Goal: Task Accomplishment & Management: Use online tool/utility

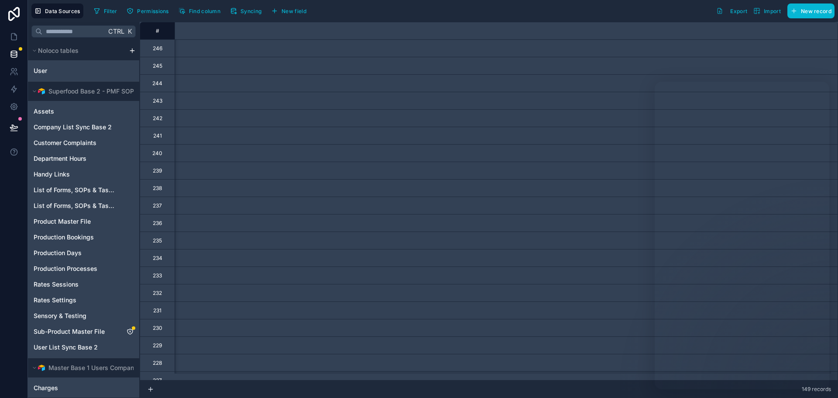
scroll to position [0, 2209]
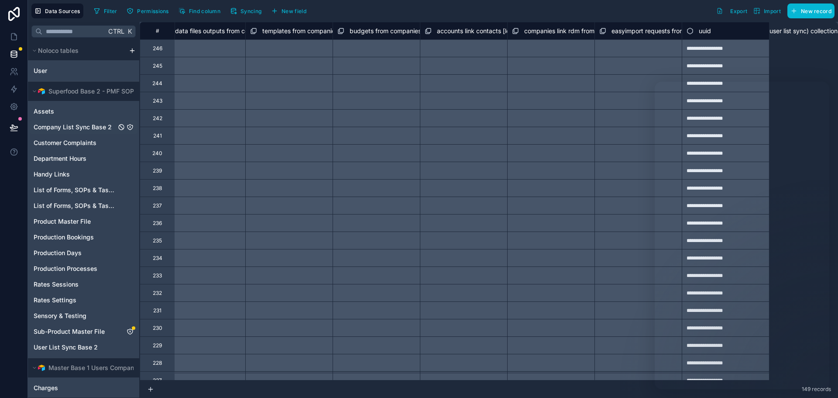
click at [77, 126] on span "Company List Sync Base 2" at bounding box center [73, 127] width 78 height 9
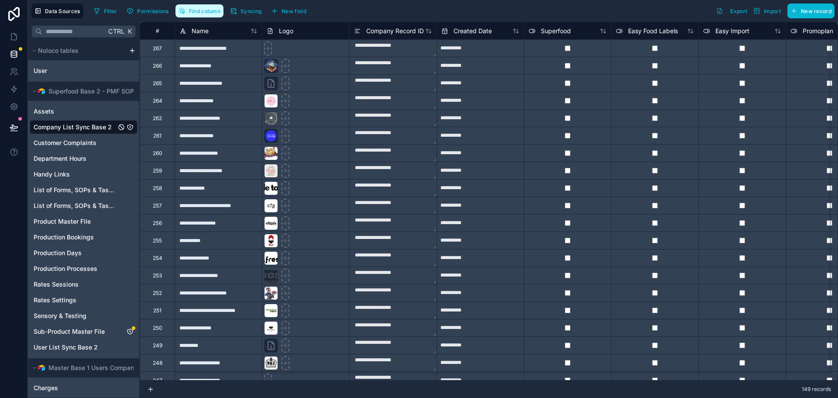
click at [209, 10] on span "Find column" at bounding box center [204, 11] width 31 height 7
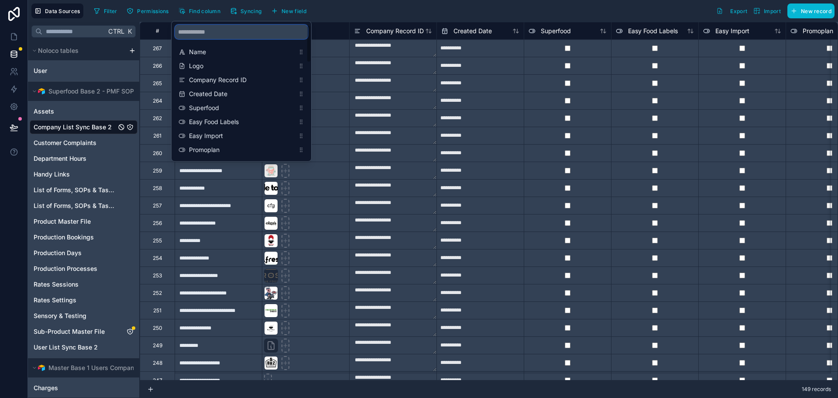
click at [209, 31] on input "scrollable content" at bounding box center [241, 32] width 133 height 14
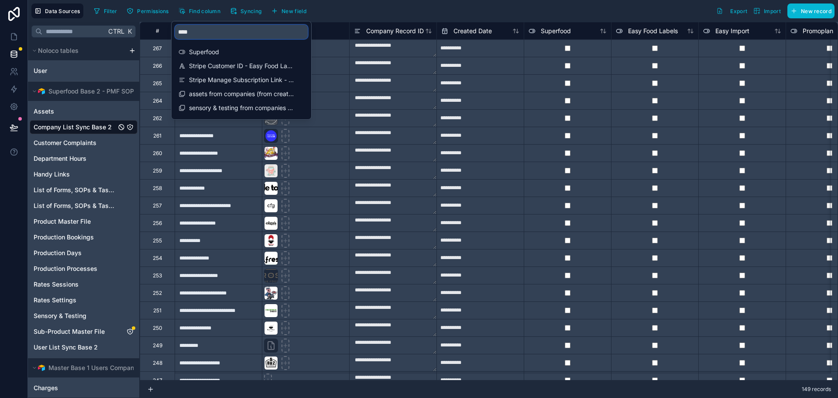
type input "****"
click at [596, 14] on div "Filter Permissions Find column Syncing New field Export Import New record" at bounding box center [462, 10] width 744 height 15
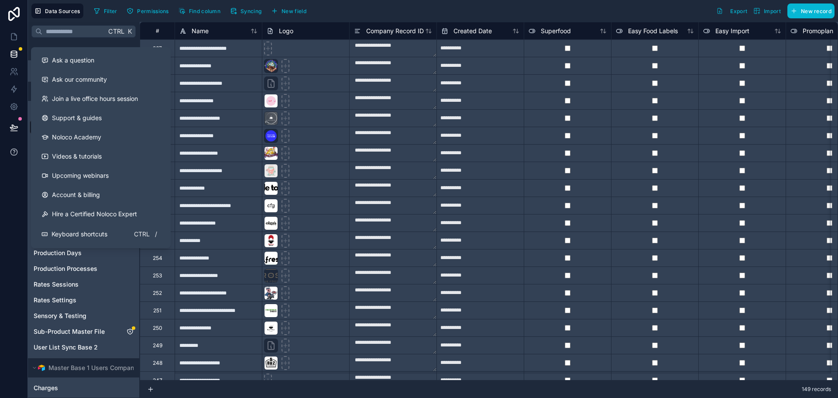
click at [6, 151] on button at bounding box center [14, 152] width 28 height 24
click at [71, 59] on span "Ask a question" at bounding box center [73, 60] width 42 height 9
